Goal: Find specific page/section: Find specific page/section

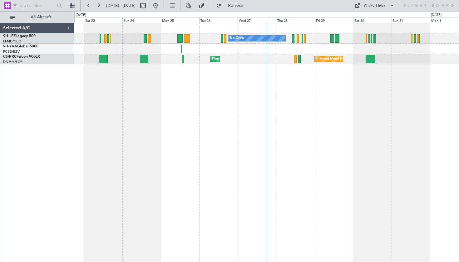
click at [63, 29] on div "Selected A/C" at bounding box center [37, 28] width 74 height 10
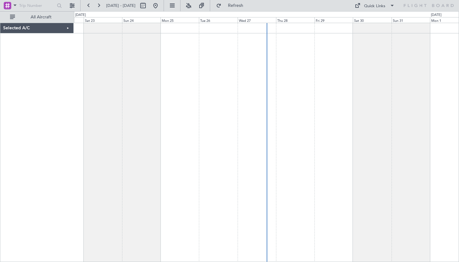
click at [63, 29] on div "Selected A/C" at bounding box center [36, 28] width 73 height 10
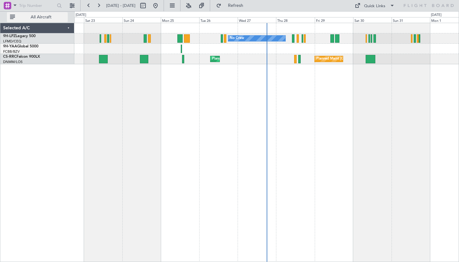
click at [14, 17] on button "All Aircraft" at bounding box center [37, 17] width 61 height 10
click at [14, 17] on button "Only With Activity" at bounding box center [37, 17] width 61 height 10
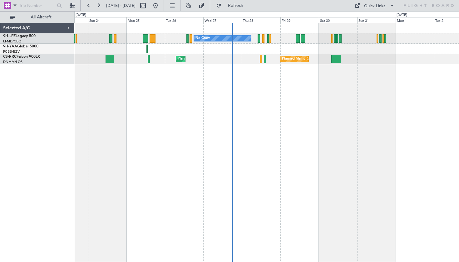
click at [266, 111] on div "No Crew No Crew Planned Maint [GEOGRAPHIC_DATA] ([GEOGRAPHIC_DATA]) Planned Mai…" at bounding box center [266, 142] width 384 height 239
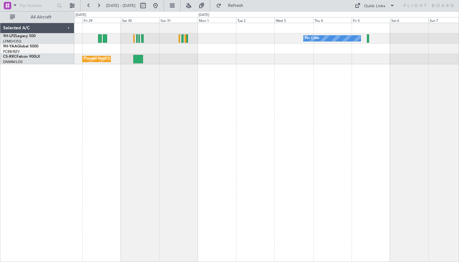
click at [173, 120] on div "No Crew No Crew Planned Maint [GEOGRAPHIC_DATA] ([GEOGRAPHIC_DATA]) Planned Mai…" at bounding box center [266, 142] width 384 height 239
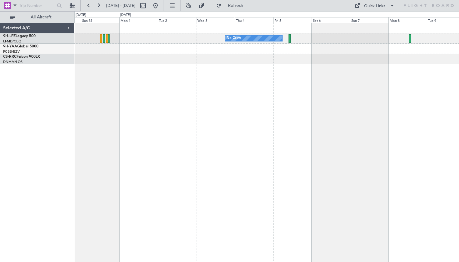
click at [356, 112] on div "No Crew No Crew Planned Maint [GEOGRAPHIC_DATA] ([GEOGRAPHIC_DATA])" at bounding box center [266, 142] width 384 height 239
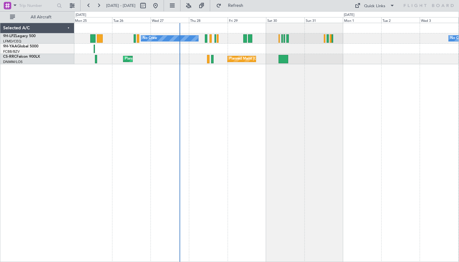
click at [314, 127] on div "No Crew No Crew Planned Maint [GEOGRAPHIC_DATA] ([GEOGRAPHIC_DATA]) Planned Mai…" at bounding box center [266, 142] width 384 height 239
click at [70, 29] on div "Selected A/C" at bounding box center [37, 28] width 74 height 10
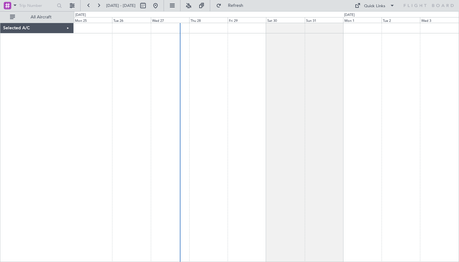
click at [70, 29] on div "Selected A/C" at bounding box center [36, 28] width 73 height 10
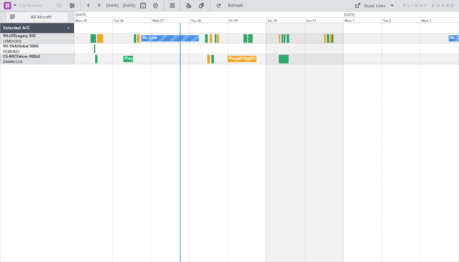
click at [36, 18] on span "All Aircraft" at bounding box center [41, 17] width 50 height 4
click at [36, 18] on span "Only With Activity" at bounding box center [41, 17] width 50 height 4
click at [21, 2] on input "text" at bounding box center [37, 5] width 36 height 9
click at [13, 3] on span at bounding box center [14, 5] width 7 height 8
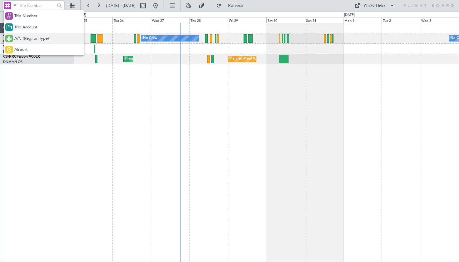
click at [44, 37] on span "A/C (Reg. or Type)" at bounding box center [31, 39] width 35 height 6
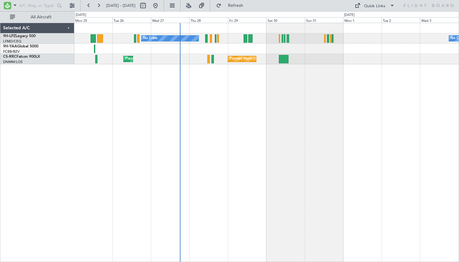
click at [423, 8] on icon at bounding box center [428, 6] width 51 height 6
click at [392, 5] on span at bounding box center [391, 5] width 7 height 7
click at [287, 2] on div at bounding box center [229, 131] width 459 height 262
click at [73, 27] on div "Selected A/C" at bounding box center [37, 28] width 74 height 10
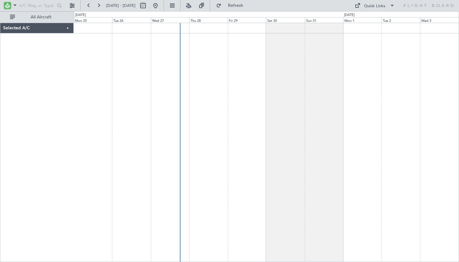
click at [70, 29] on div "Selected A/C" at bounding box center [36, 28] width 73 height 10
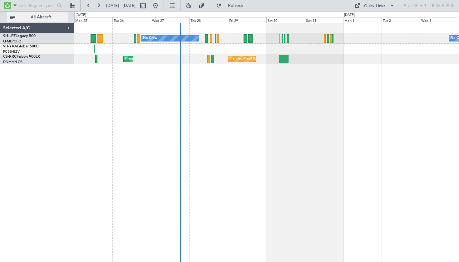
click at [53, 18] on span "All Aircraft" at bounding box center [41, 17] width 50 height 4
click at [51, 17] on span "Only With Activity" at bounding box center [41, 17] width 50 height 4
click at [36, 5] on input "text" at bounding box center [37, 5] width 36 height 9
click at [67, 29] on div "Selected A/C" at bounding box center [37, 28] width 74 height 10
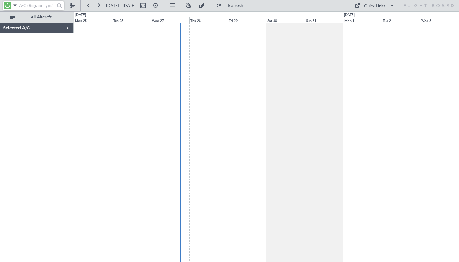
click at [67, 29] on div "Selected A/C" at bounding box center [36, 28] width 73 height 10
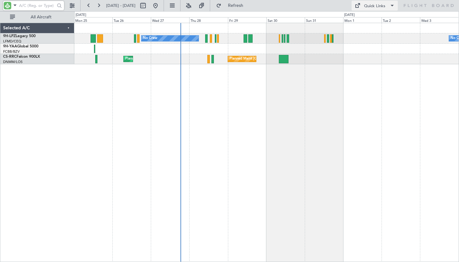
click at [383, 8] on div "Quick Links" at bounding box center [374, 6] width 21 height 6
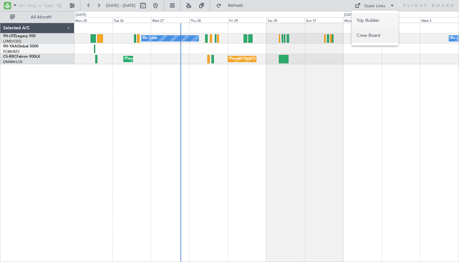
click at [375, 41] on button "Crew Board" at bounding box center [374, 35] width 47 height 15
click at [177, 7] on button at bounding box center [172, 6] width 10 height 10
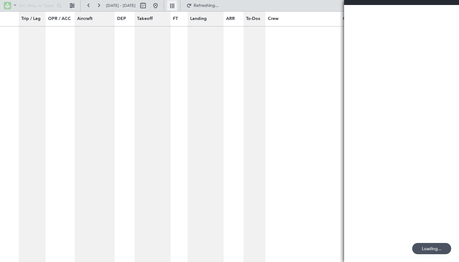
click at [177, 7] on button at bounding box center [172, 6] width 10 height 10
